Goal: Book appointment/travel/reservation

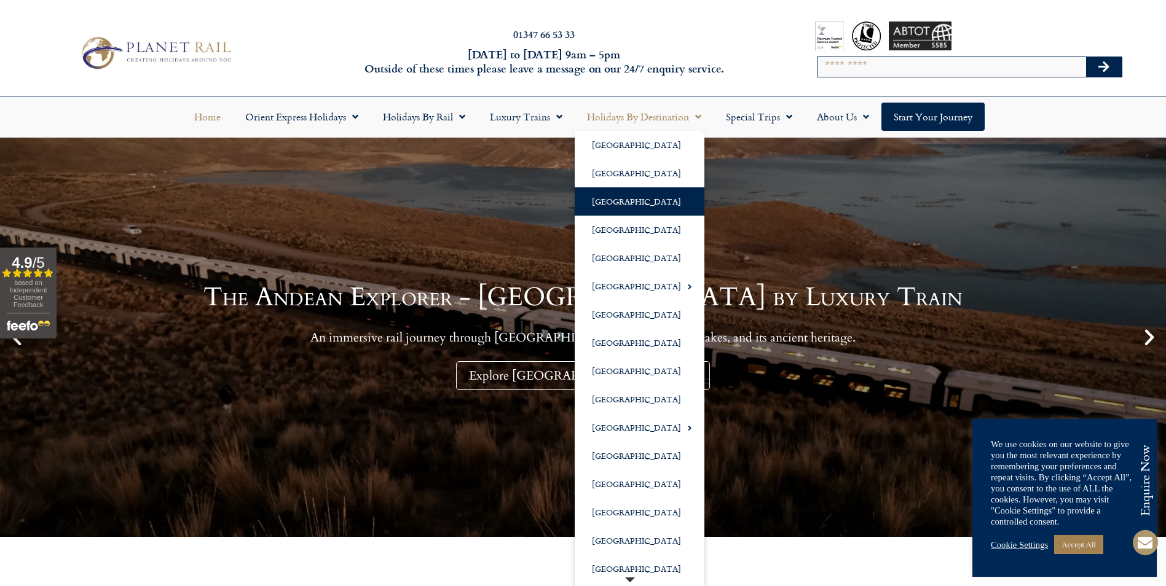
click at [609, 198] on link "[GEOGRAPHIC_DATA]" at bounding box center [640, 201] width 130 height 28
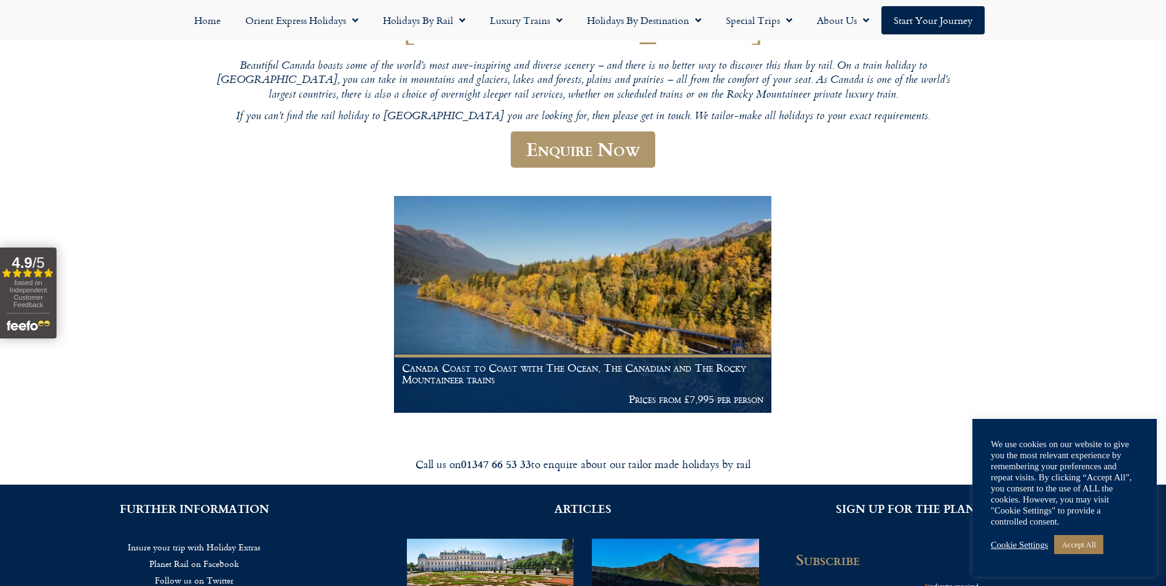
scroll to position [184, 0]
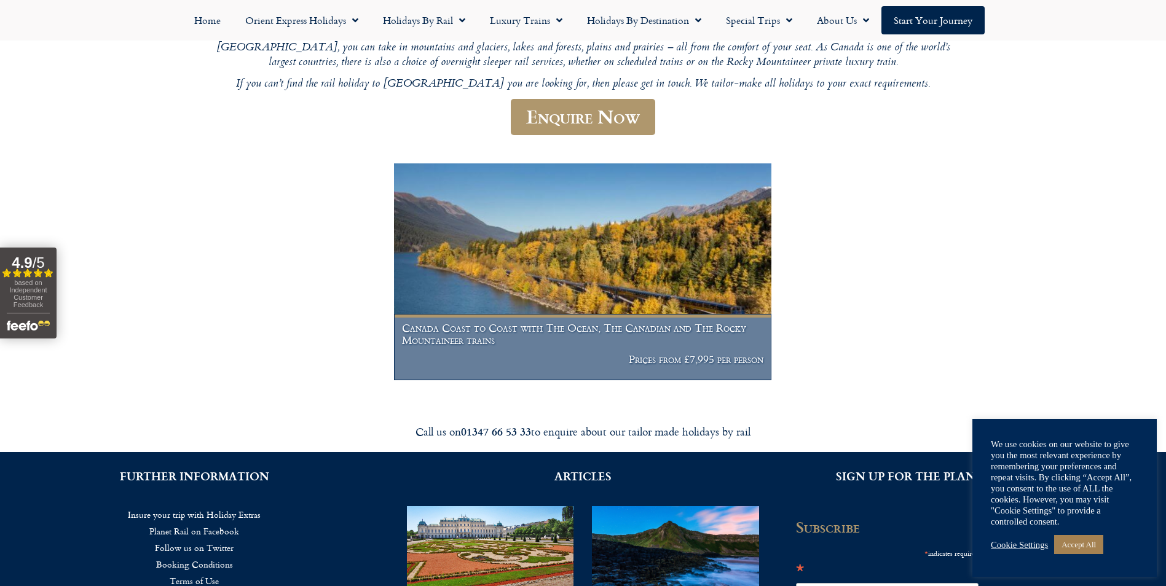
click at [561, 266] on img at bounding box center [583, 271] width 378 height 217
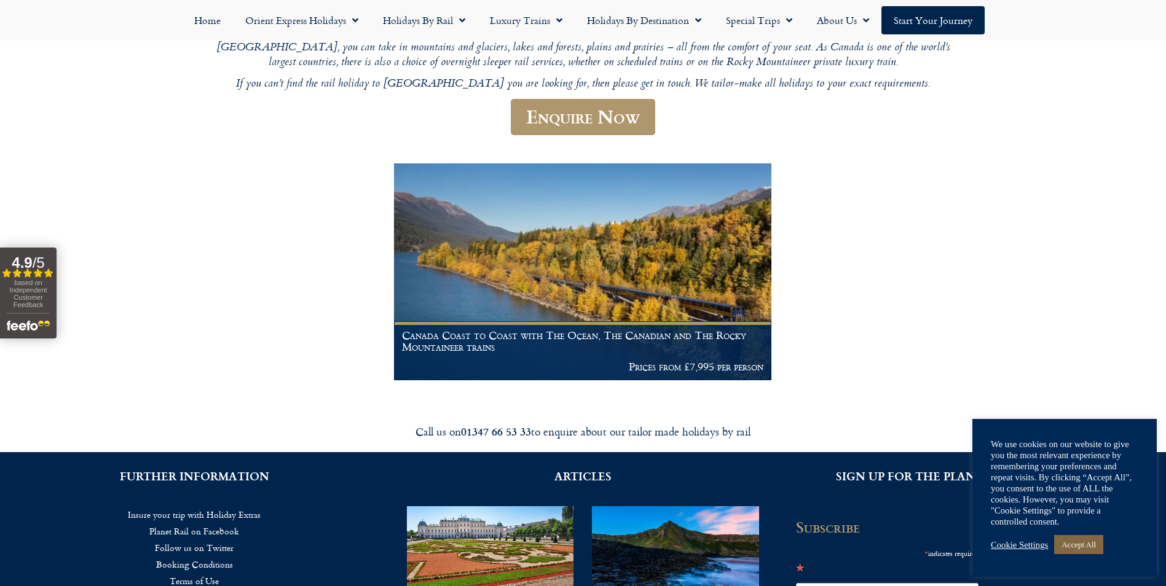
click at [1091, 545] on link "Accept All" at bounding box center [1078, 544] width 49 height 19
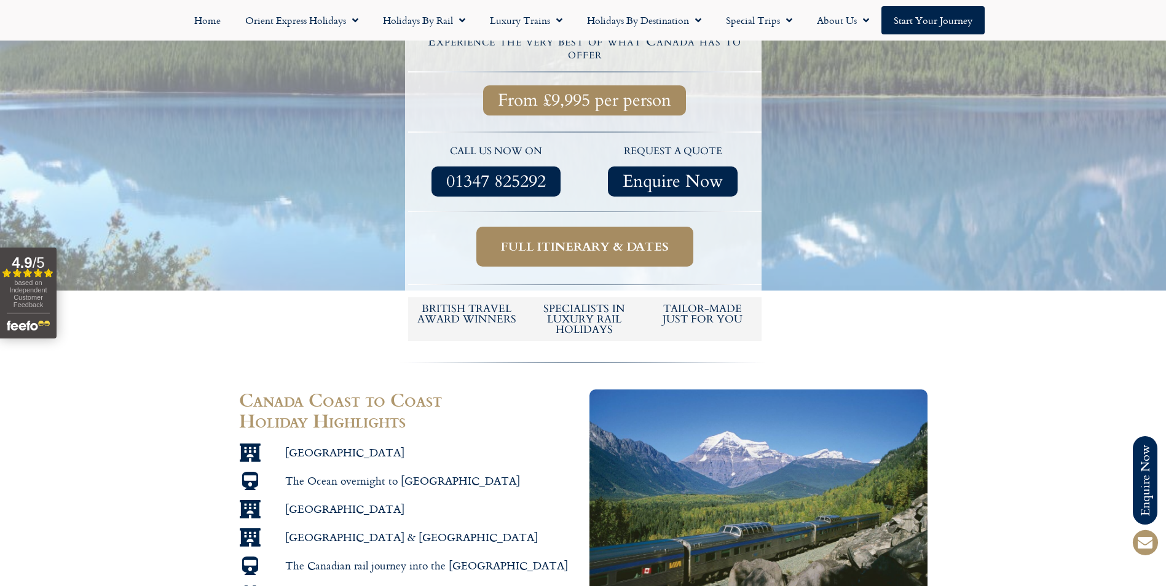
scroll to position [553, 0]
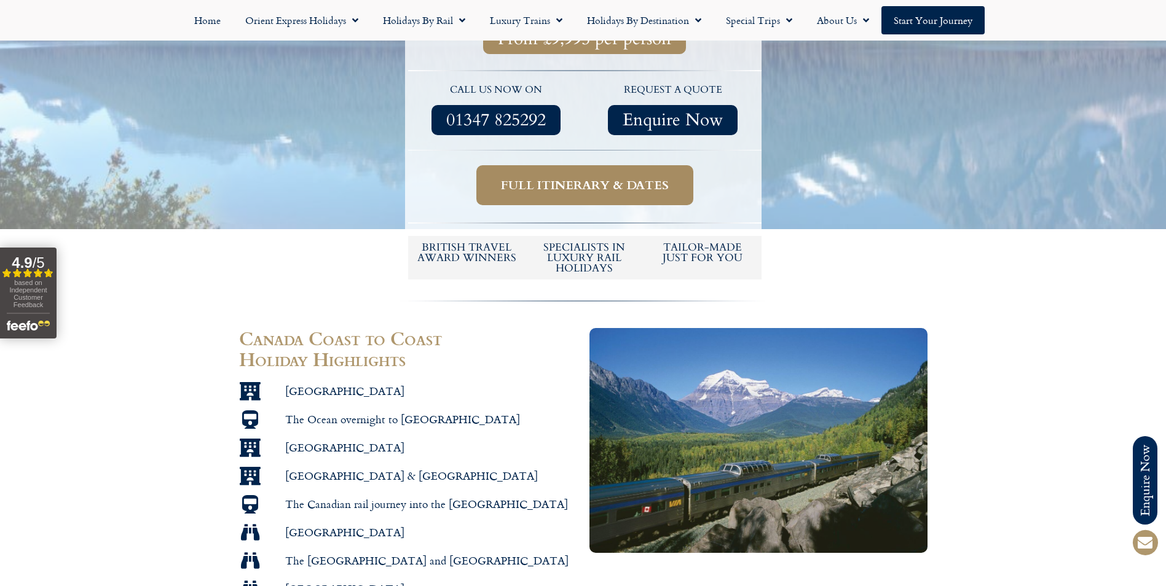
click at [606, 178] on span "Full itinerary & dates" at bounding box center [585, 185] width 168 height 15
click at [592, 178] on span "Full itinerary & dates" at bounding box center [585, 185] width 168 height 15
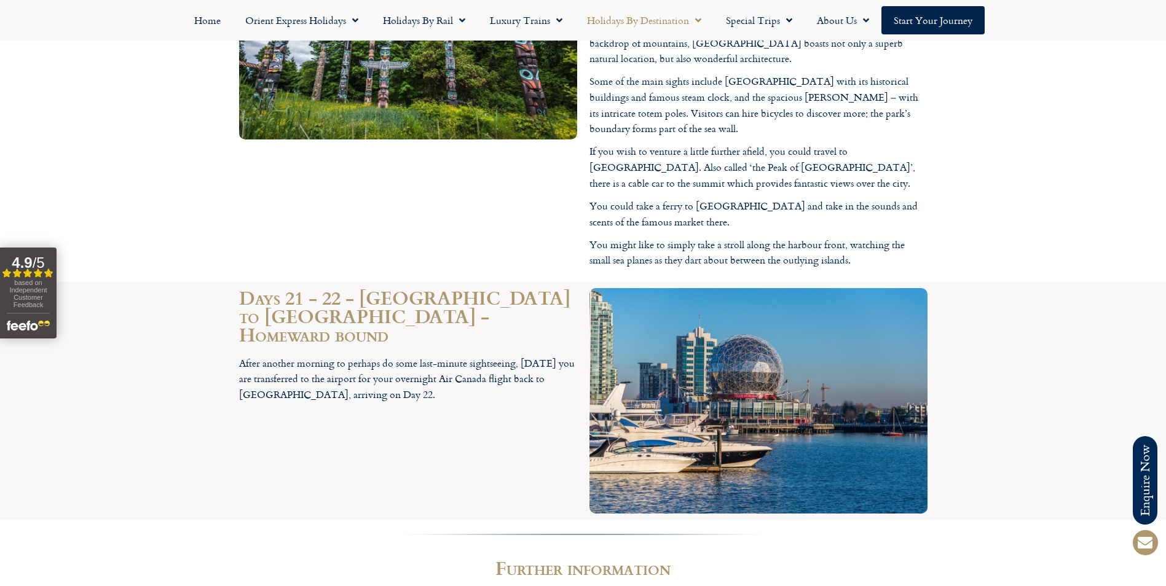
scroll to position [6207, 0]
